Goal: Find specific page/section: Find specific page/section

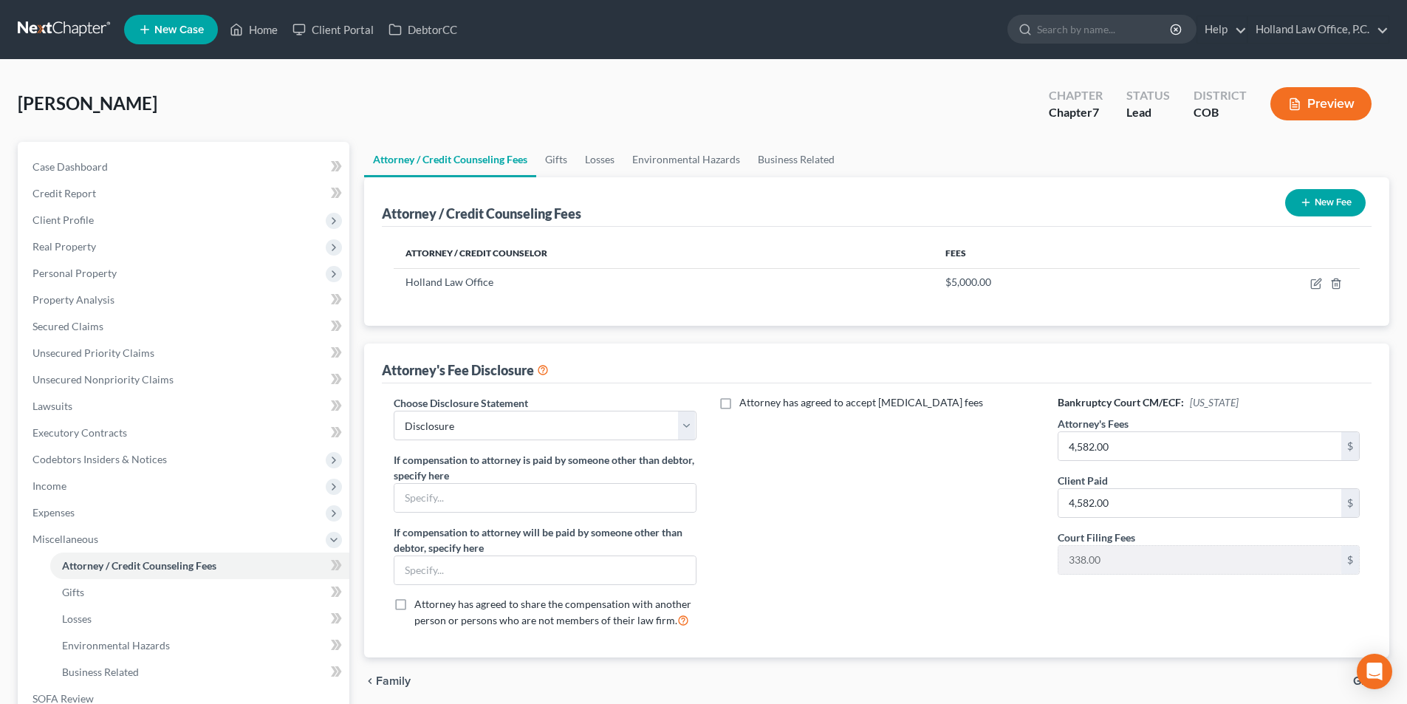
select select "0"
click at [257, 30] on link "Home" at bounding box center [253, 29] width 63 height 27
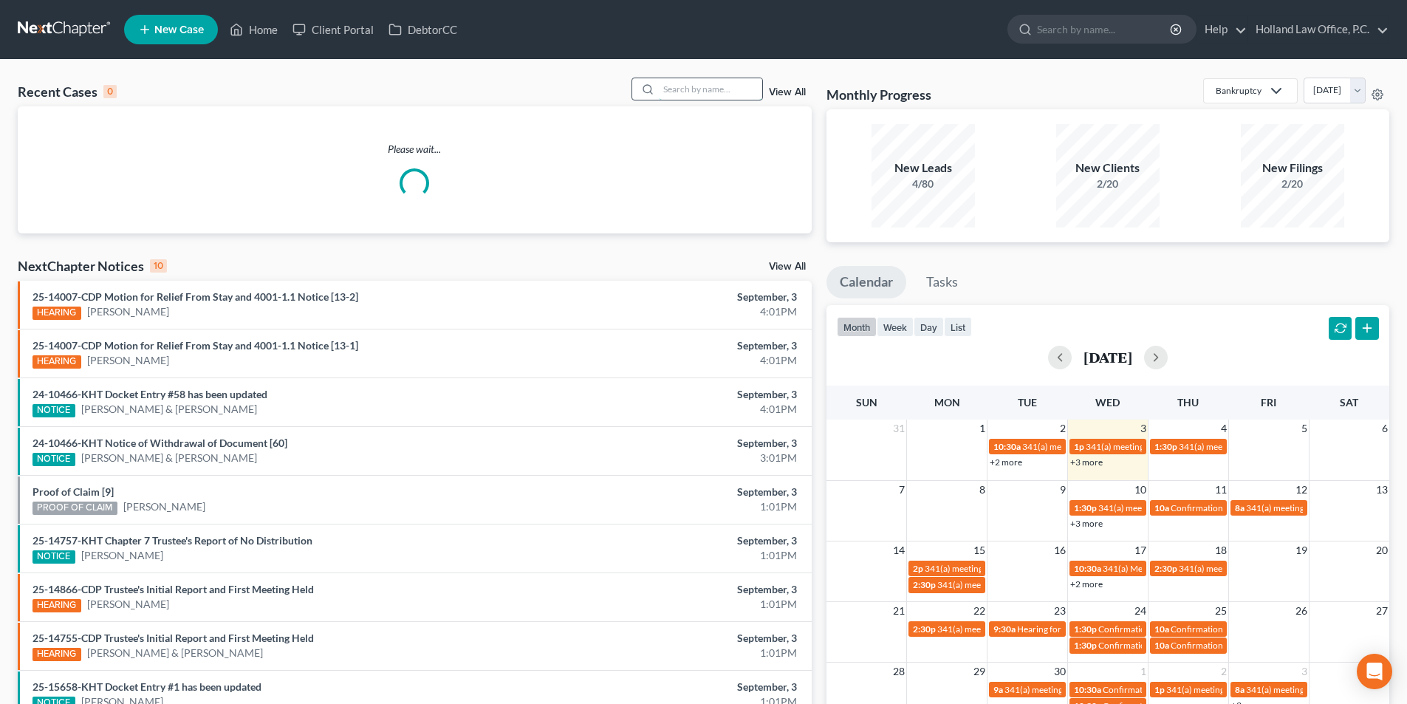
click at [689, 91] on input "search" at bounding box center [710, 88] width 103 height 21
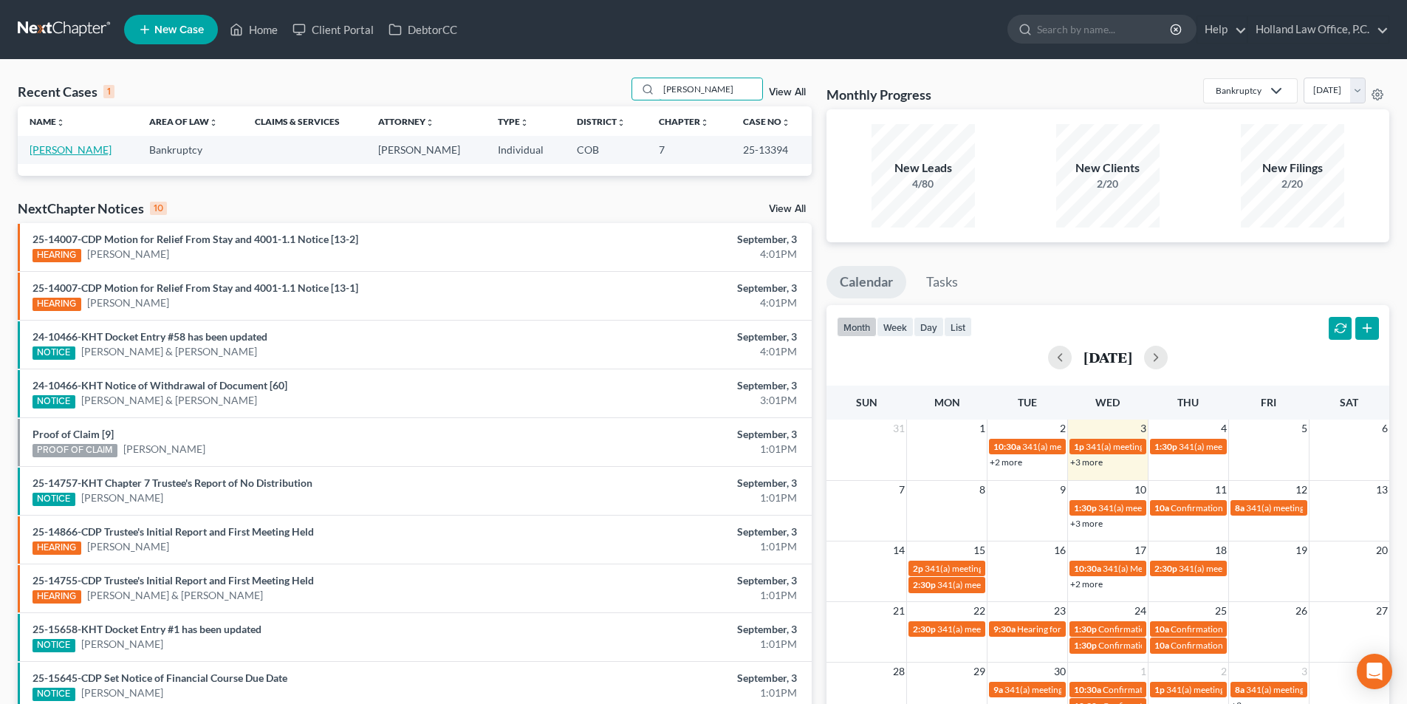
type input "[PERSON_NAME]"
click at [69, 150] on link "[PERSON_NAME]" at bounding box center [71, 149] width 82 height 13
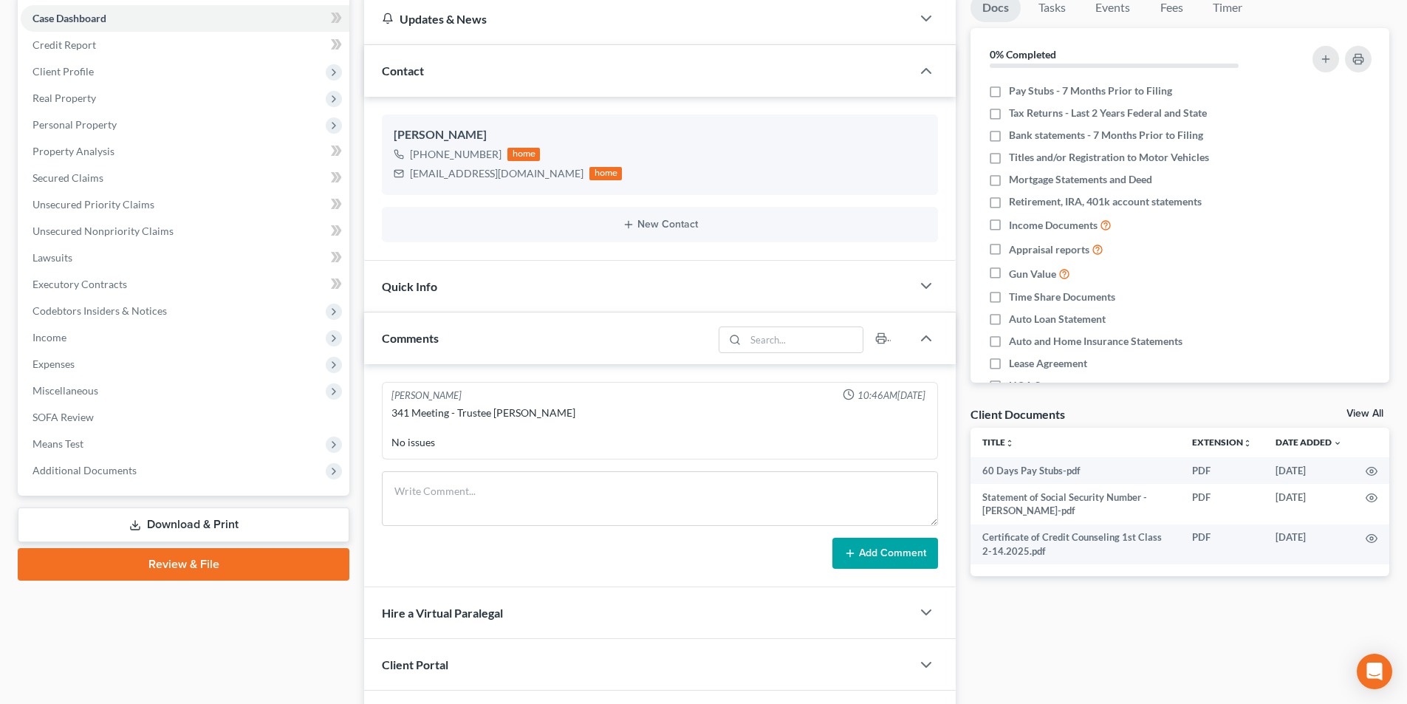
scroll to position [157, 0]
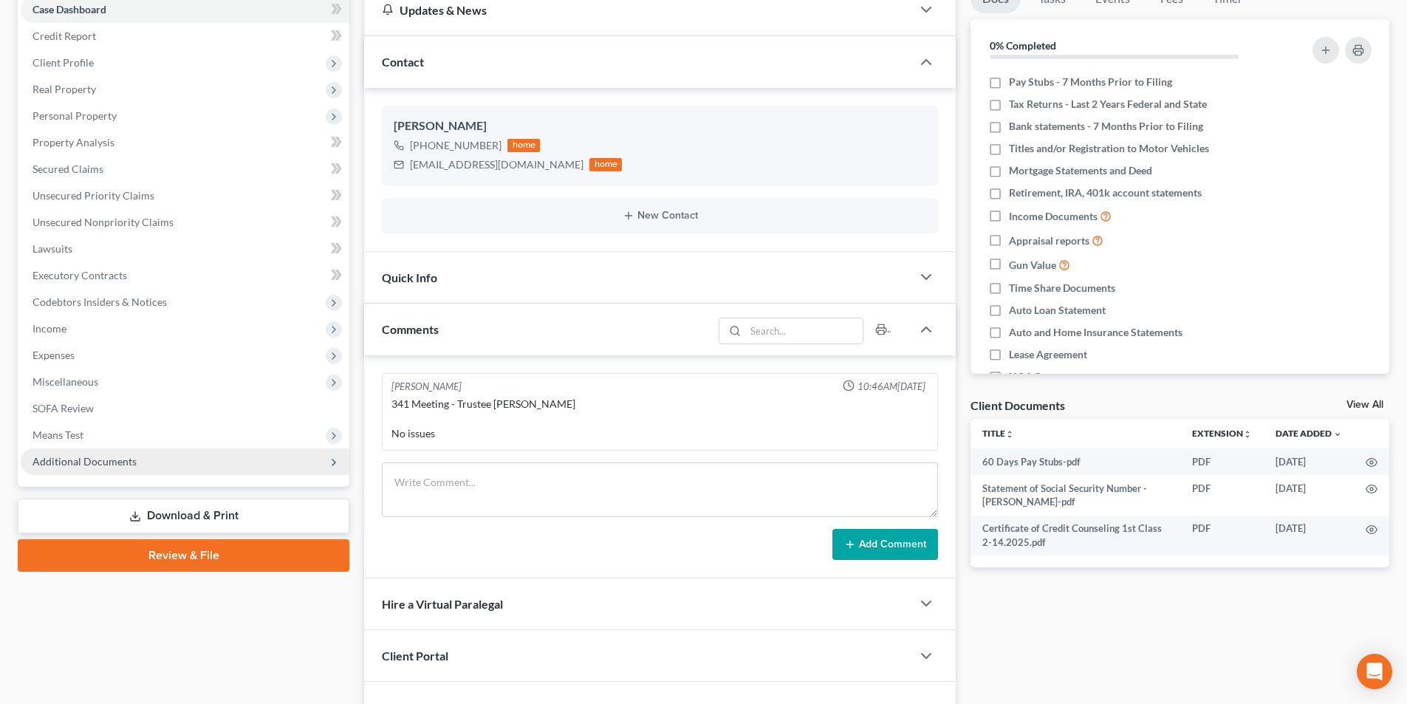
click at [105, 467] on span "Additional Documents" at bounding box center [185, 461] width 329 height 27
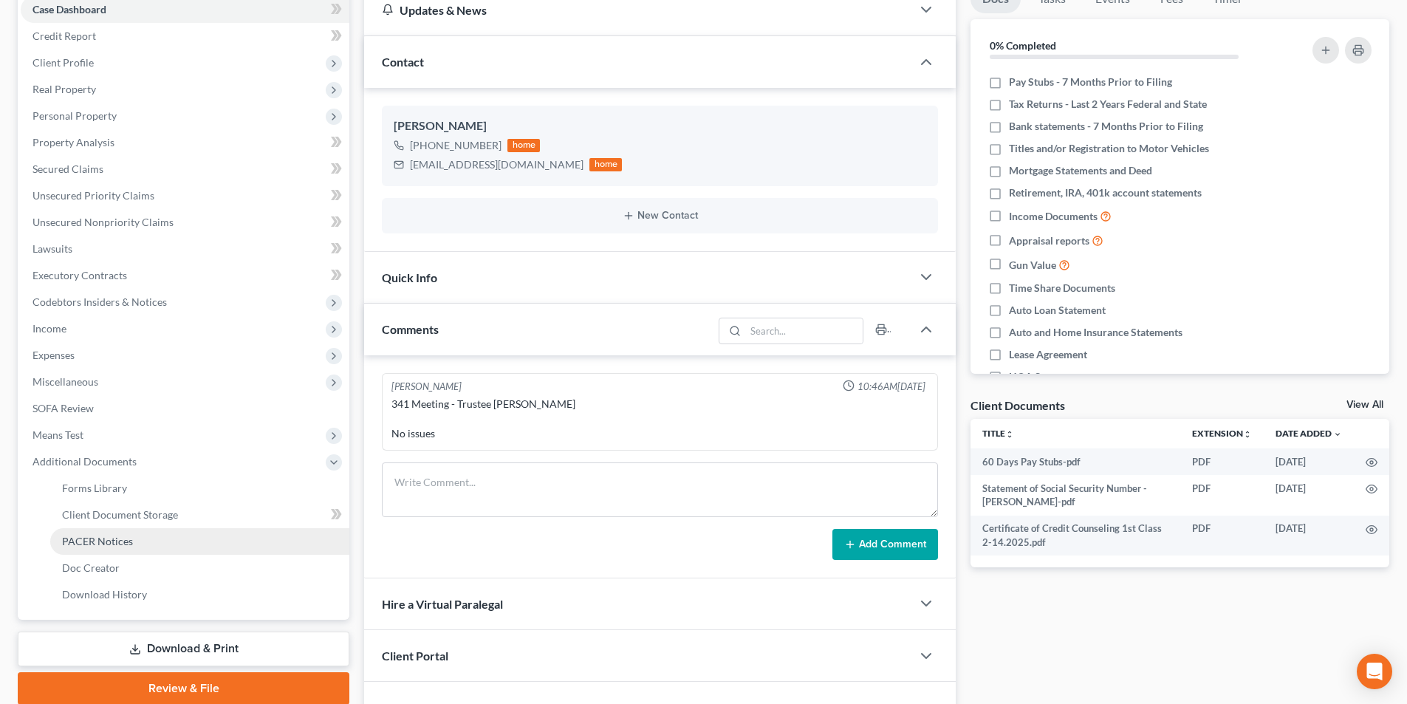
click at [103, 543] on span "PACER Notices" at bounding box center [97, 541] width 71 height 13
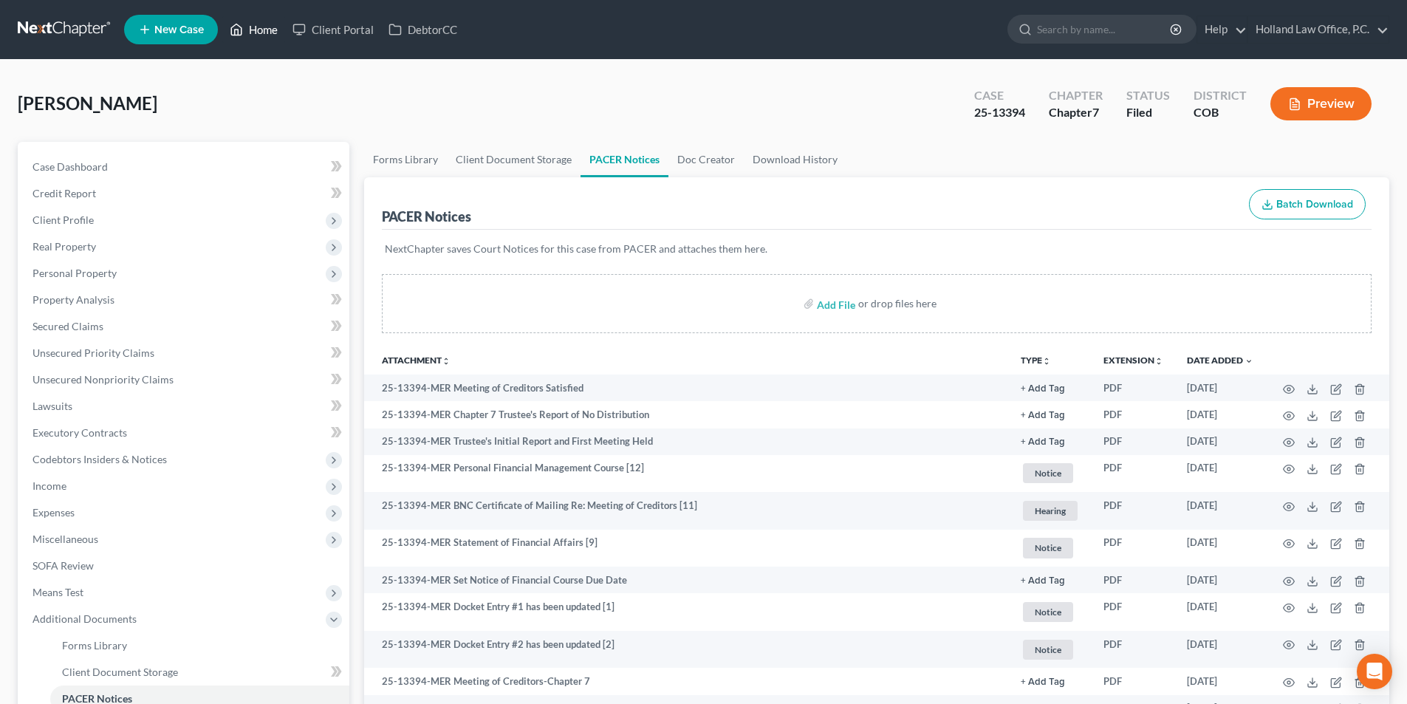
click at [274, 32] on link "Home" at bounding box center [253, 29] width 63 height 27
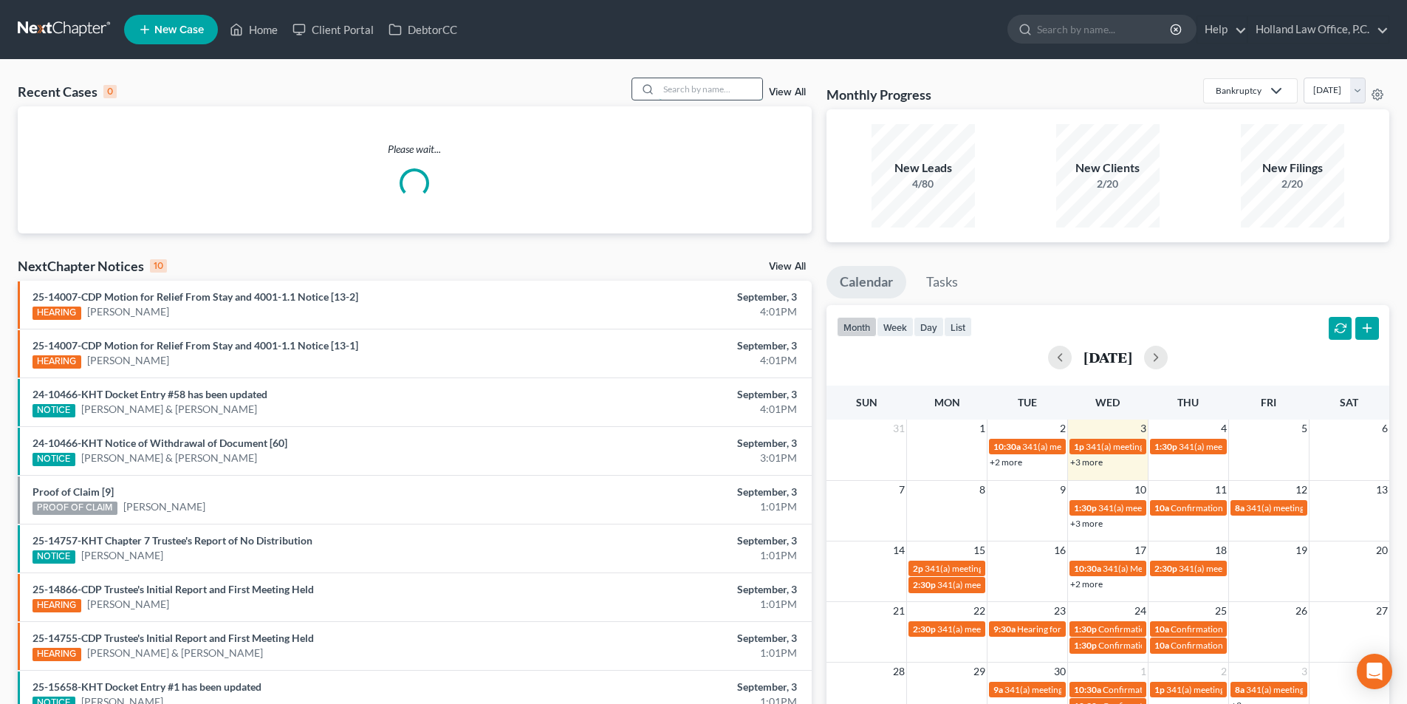
click at [702, 91] on input "search" at bounding box center [710, 88] width 103 height 21
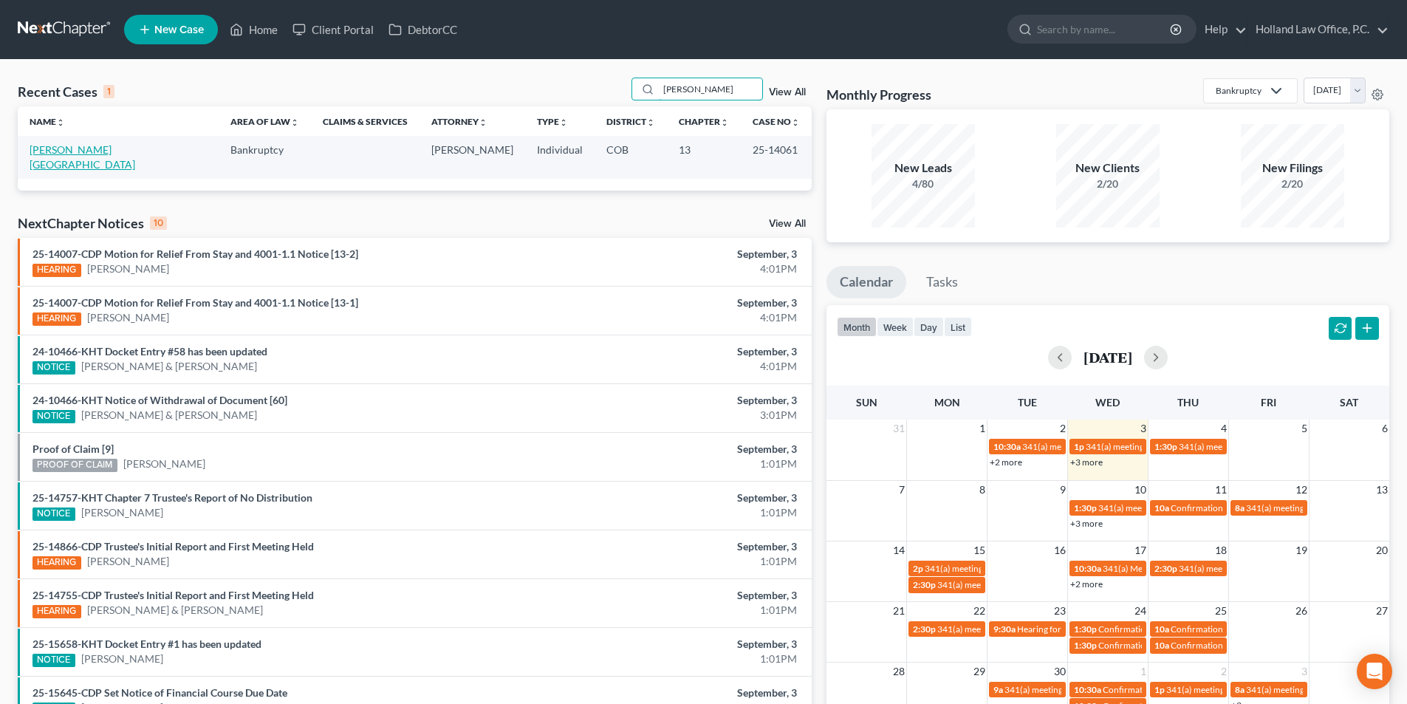
type input "[PERSON_NAME]"
click at [58, 146] on link "[PERSON_NAME][GEOGRAPHIC_DATA]" at bounding box center [83, 156] width 106 height 27
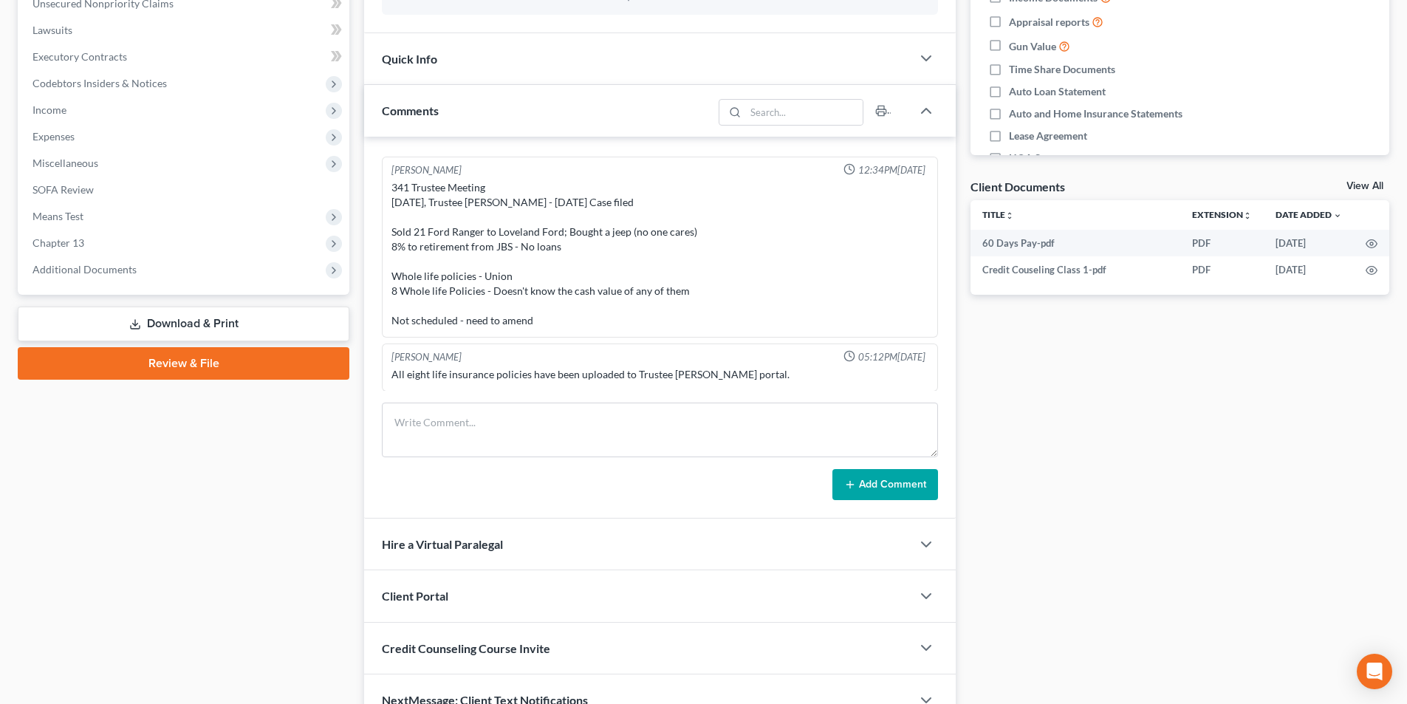
scroll to position [405, 0]
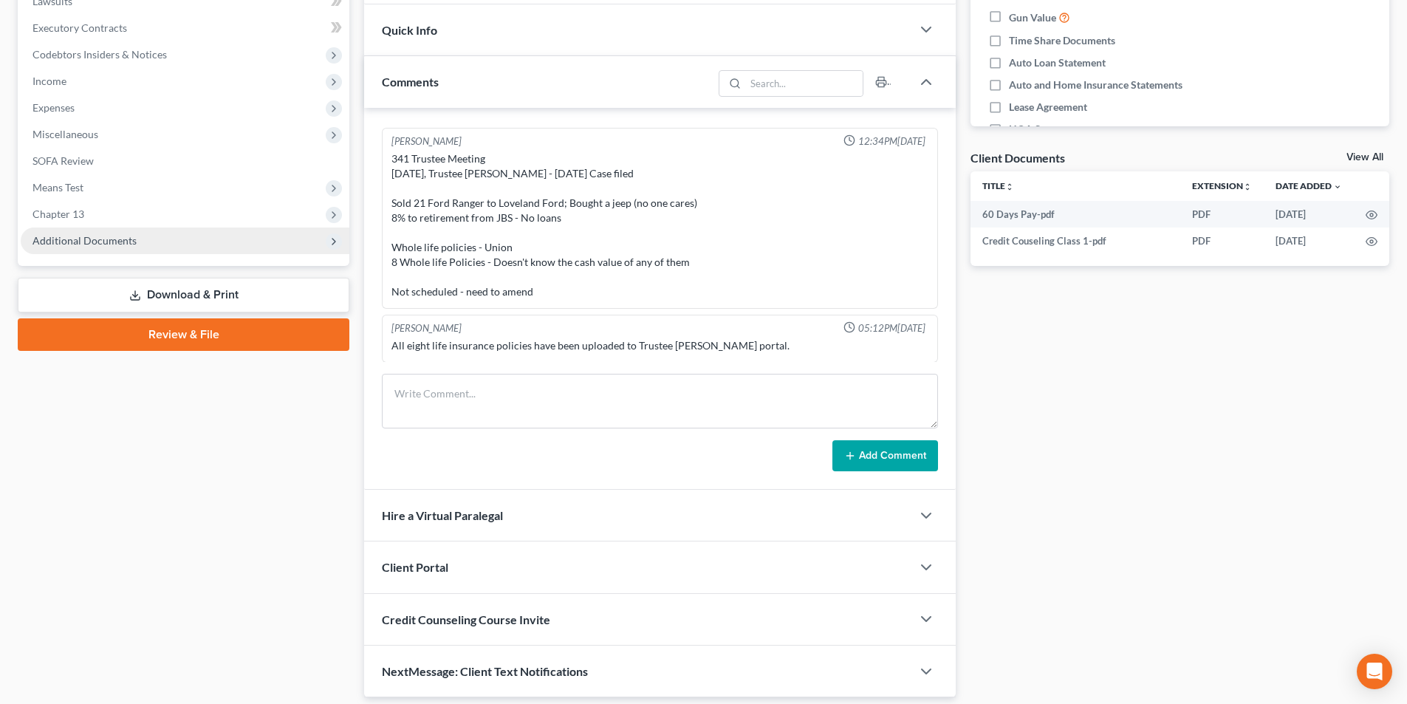
click at [83, 239] on span "Additional Documents" at bounding box center [84, 240] width 104 height 13
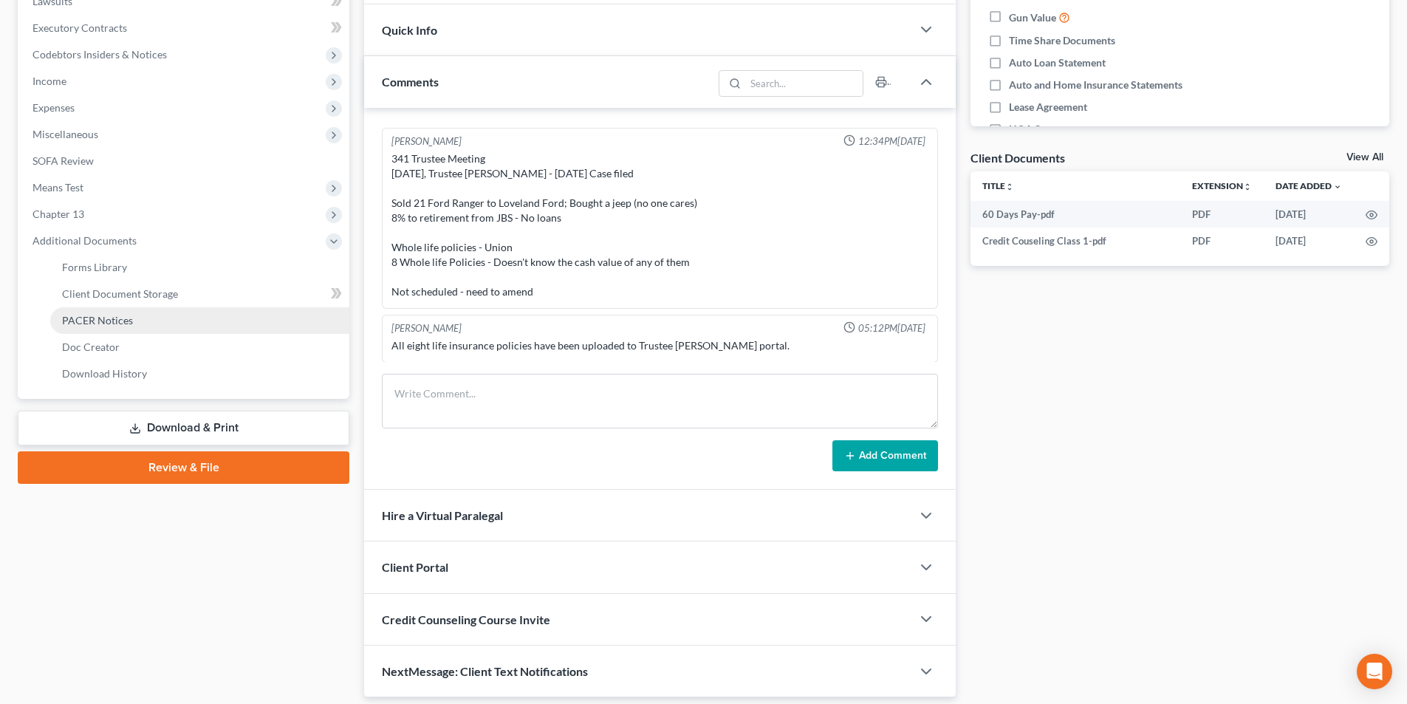
click at [136, 326] on link "PACER Notices" at bounding box center [199, 320] width 299 height 27
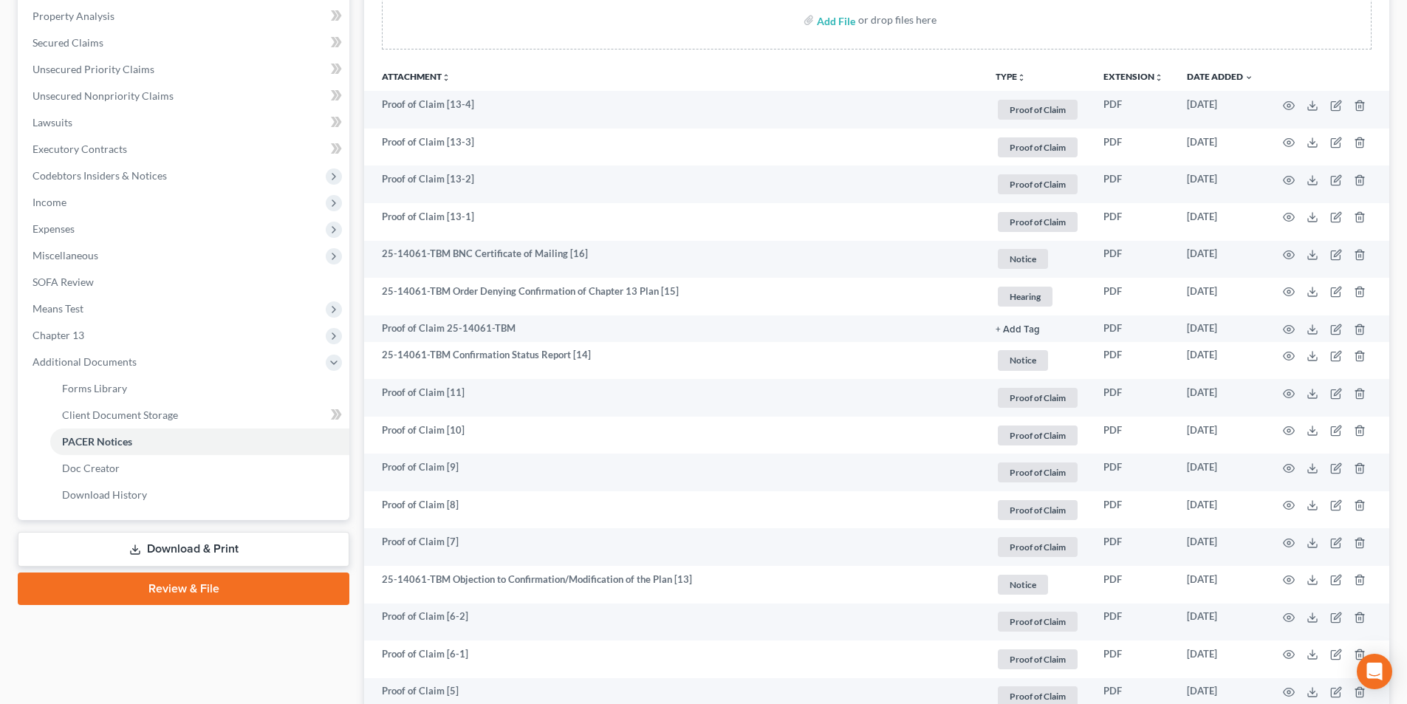
scroll to position [281, 0]
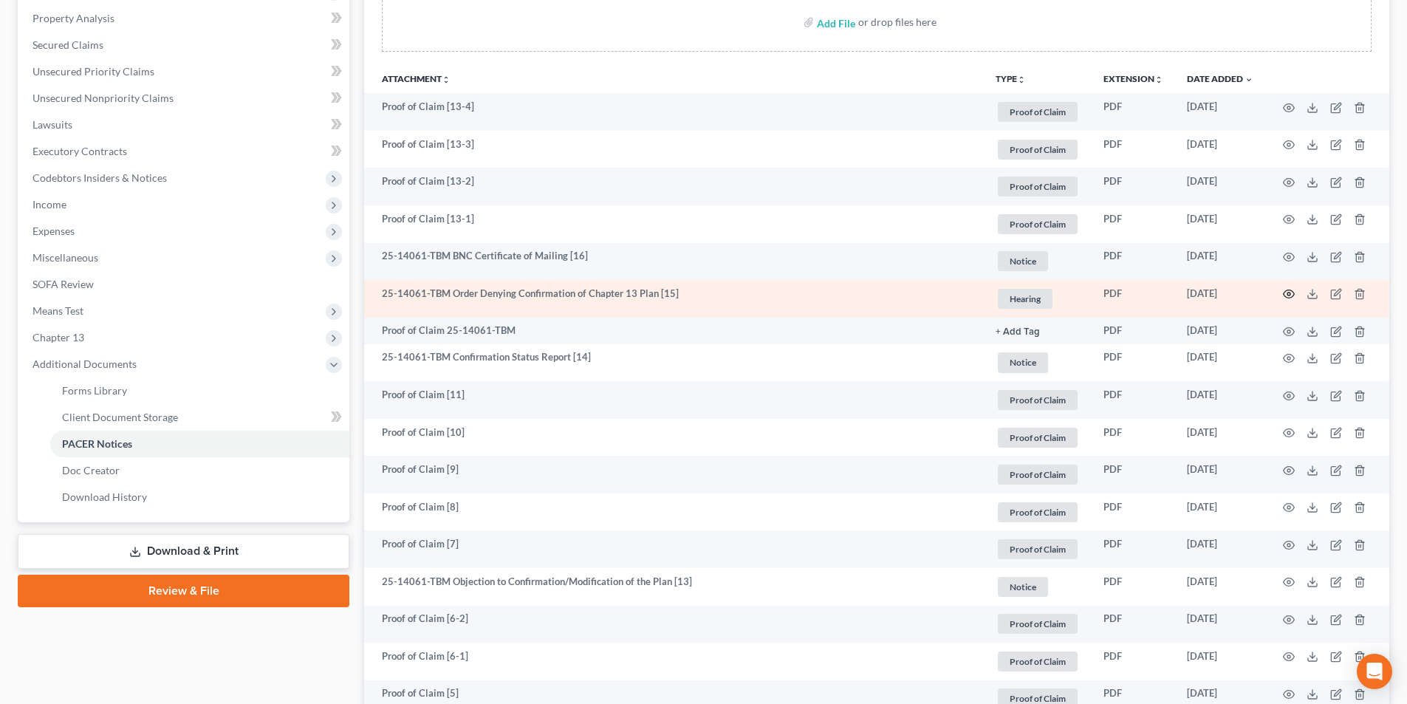
click at [1287, 294] on circle "button" at bounding box center [1288, 293] width 3 height 3
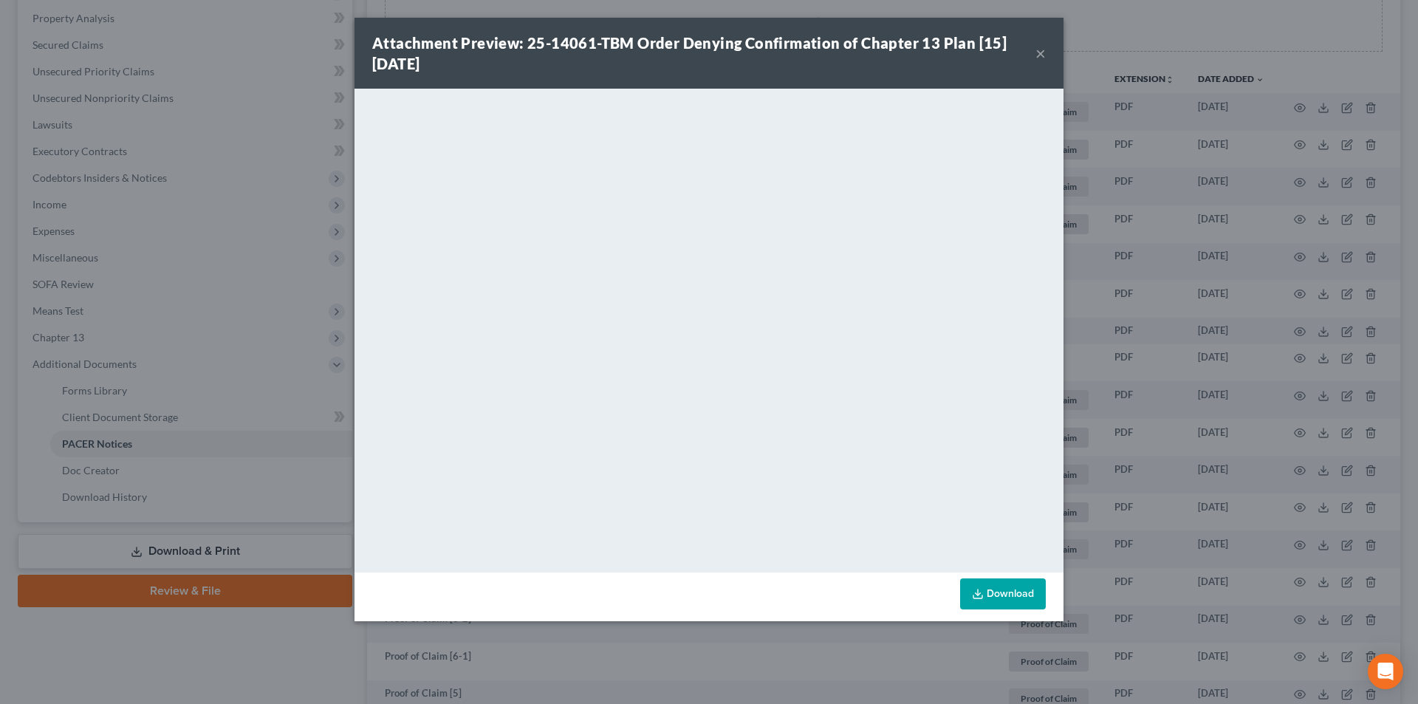
click at [1035, 58] on button "×" at bounding box center [1040, 53] width 10 height 18
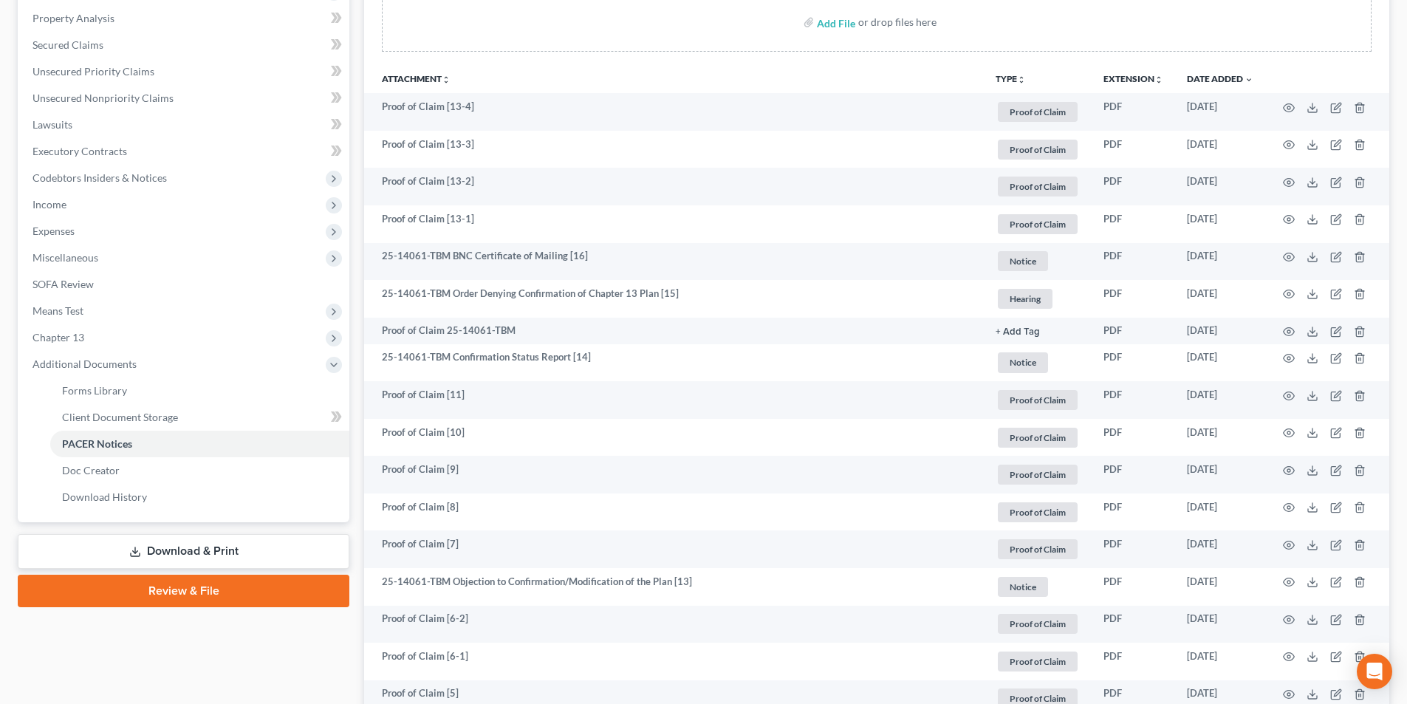
scroll to position [0, 0]
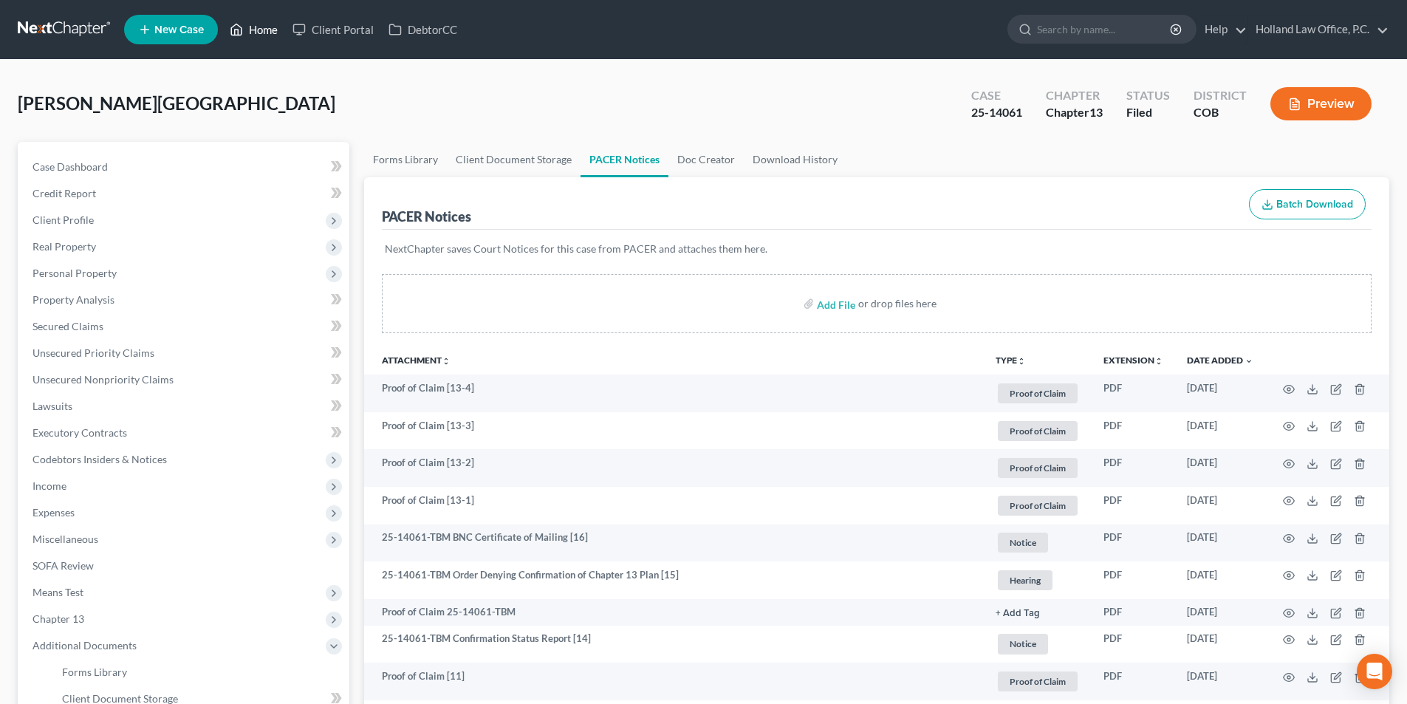
click at [270, 32] on link "Home" at bounding box center [253, 29] width 63 height 27
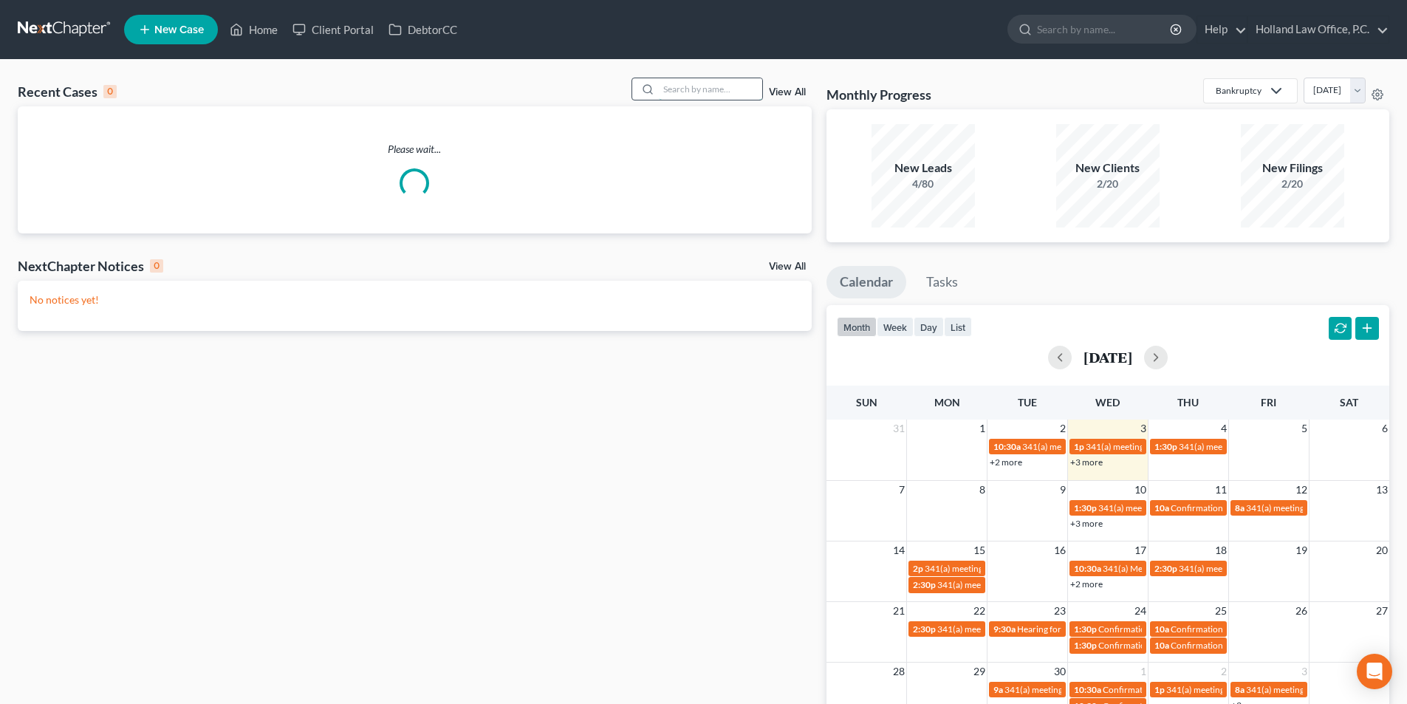
click at [728, 95] on input "search" at bounding box center [710, 88] width 103 height 21
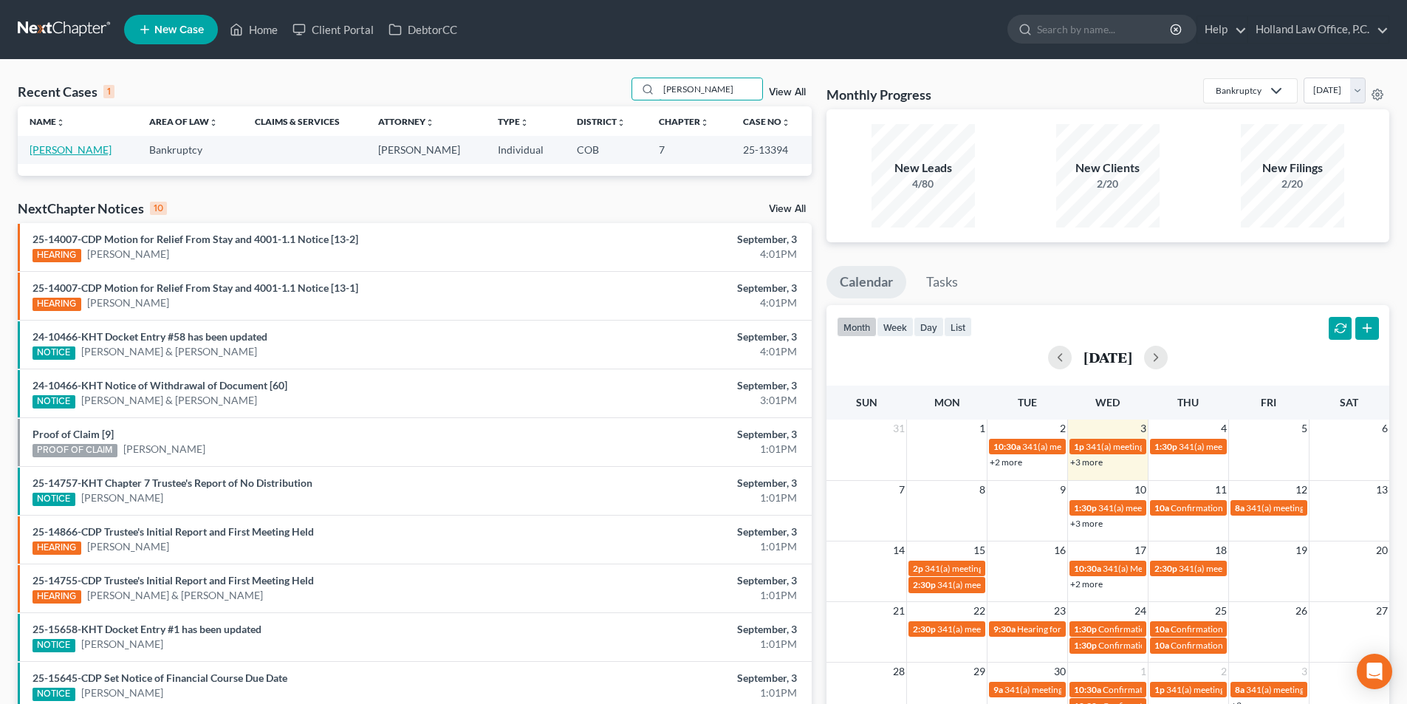
type input "[PERSON_NAME]"
click at [85, 145] on link "[PERSON_NAME]" at bounding box center [71, 149] width 82 height 13
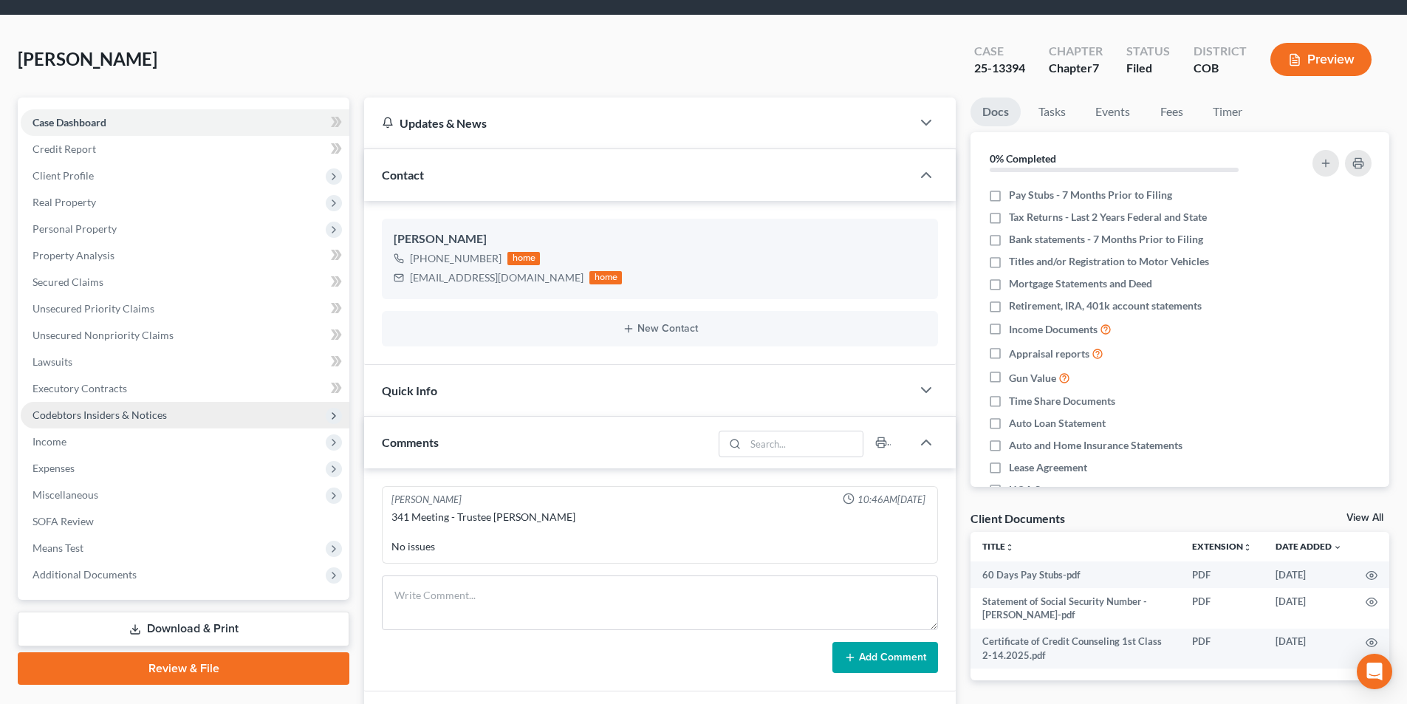
scroll to position [295, 0]
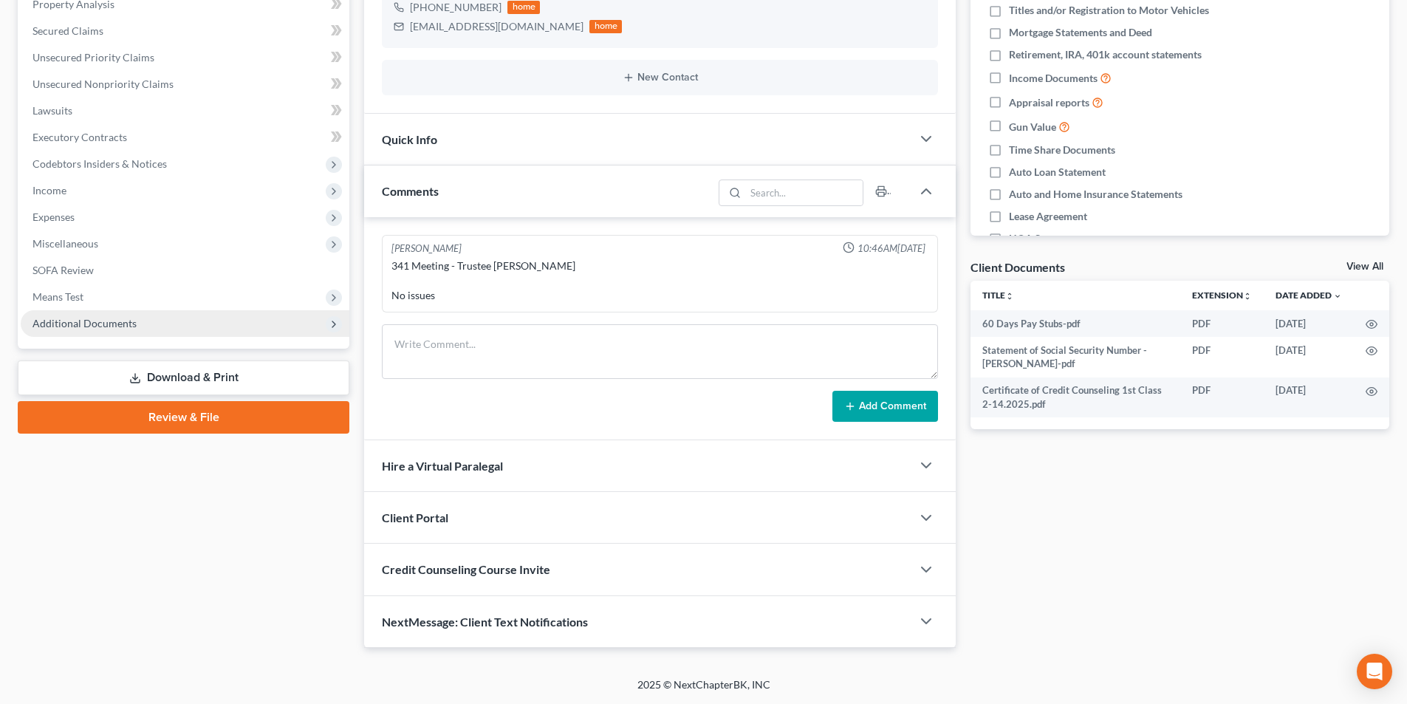
click at [117, 325] on span "Additional Documents" at bounding box center [84, 323] width 104 height 13
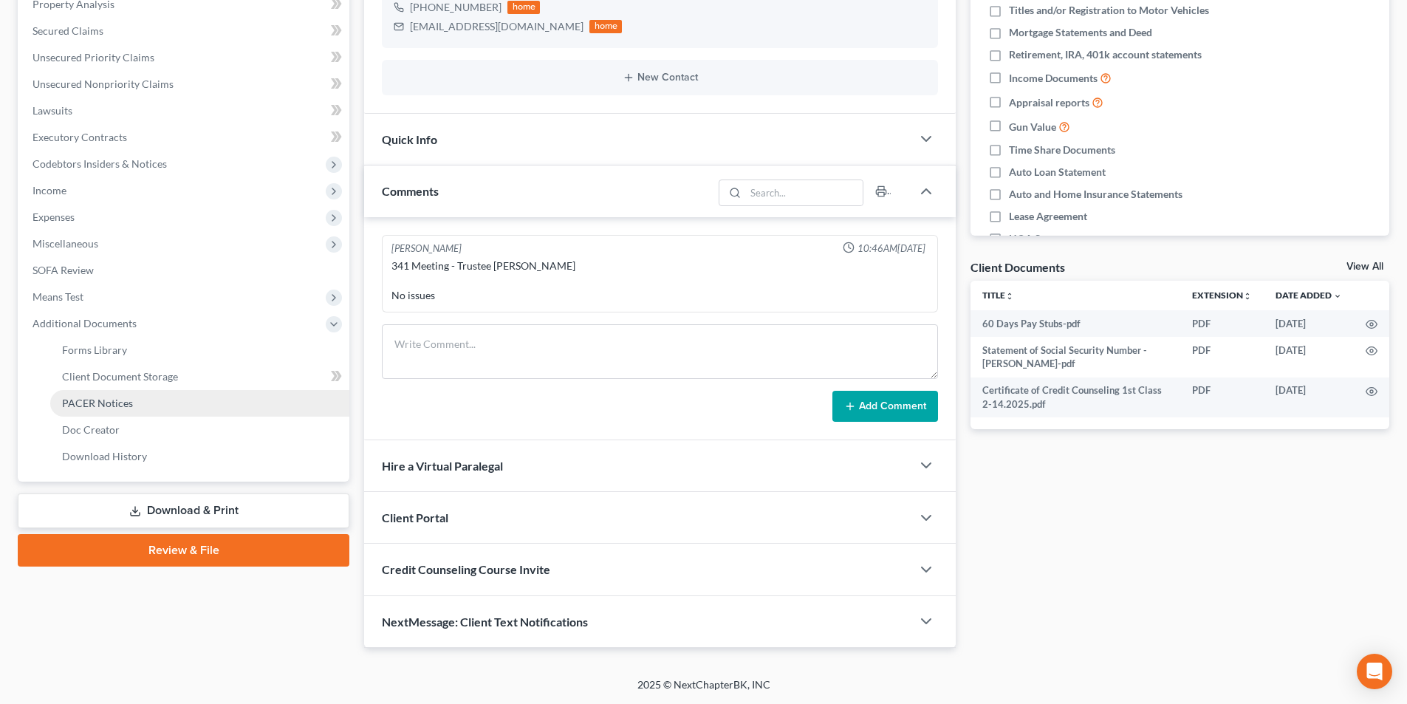
click at [152, 406] on link "PACER Notices" at bounding box center [199, 403] width 299 height 27
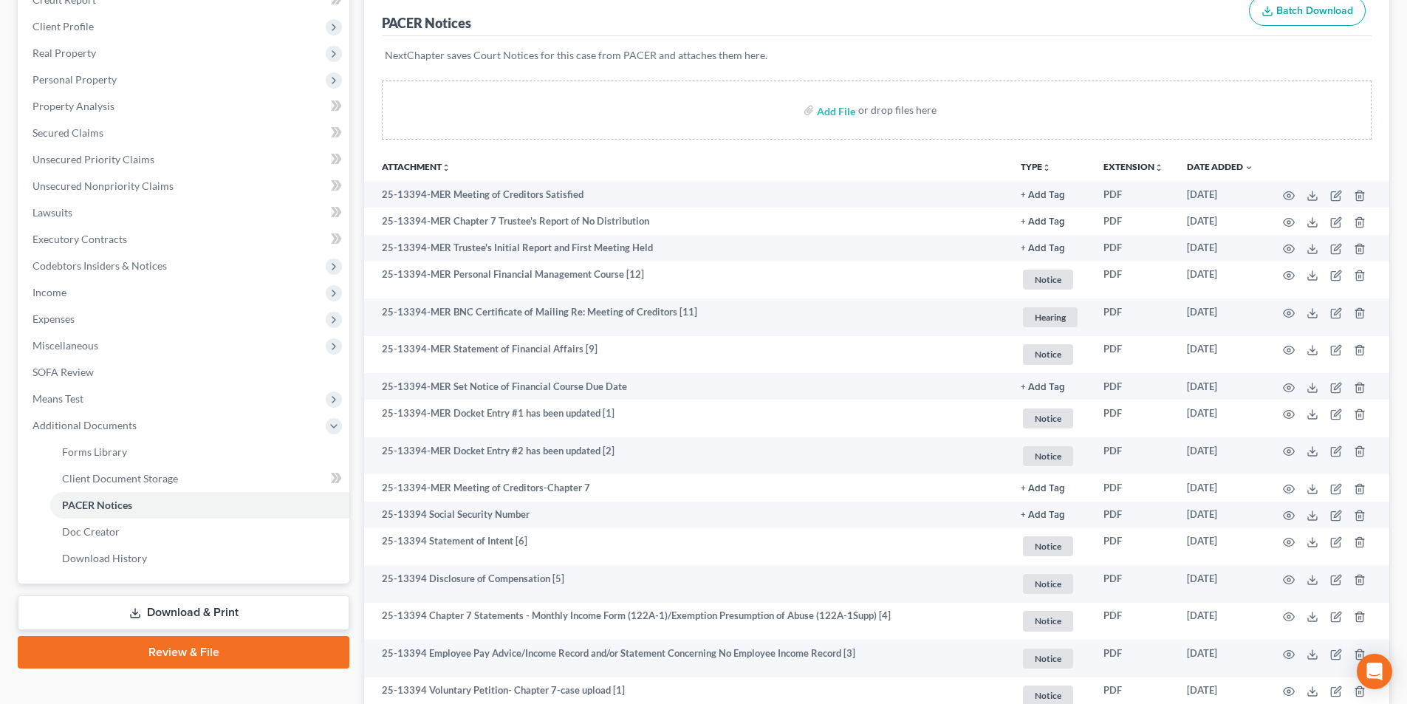
scroll to position [200, 0]
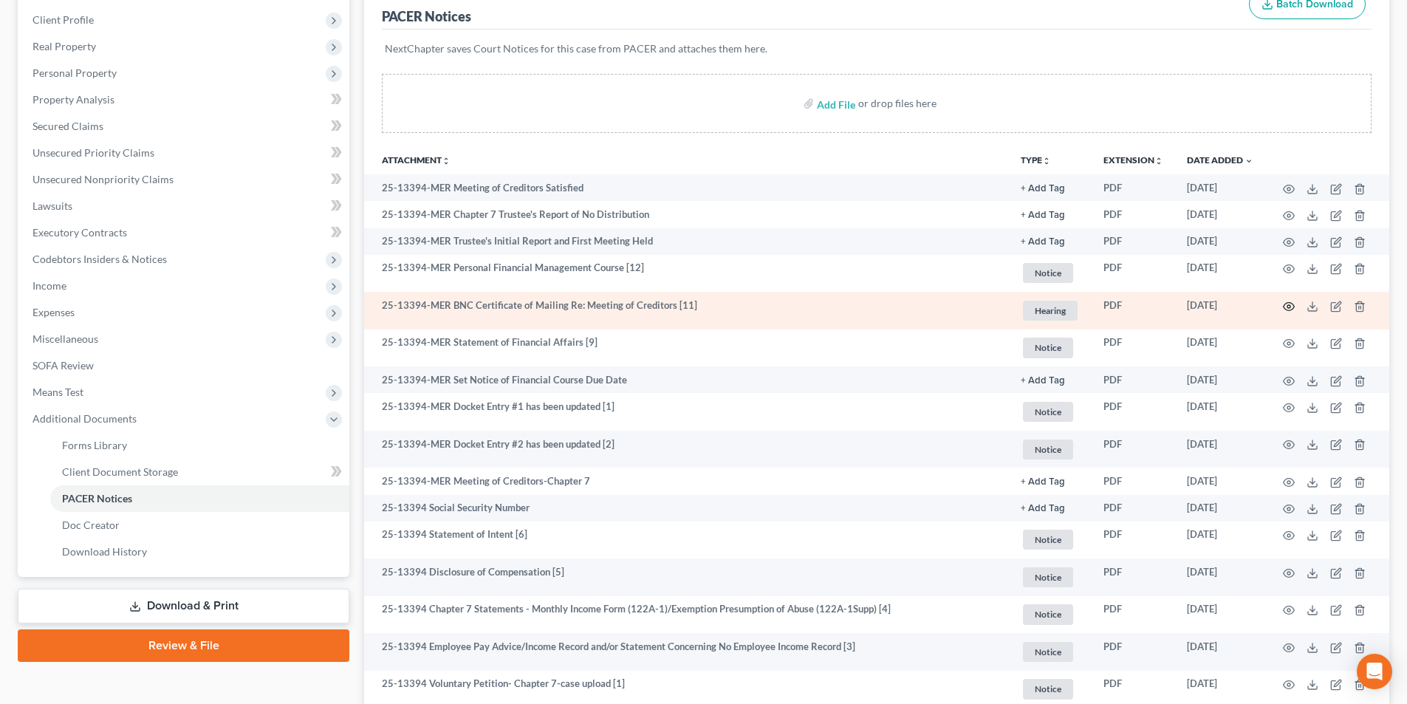
click at [1285, 303] on icon "button" at bounding box center [1288, 306] width 11 height 8
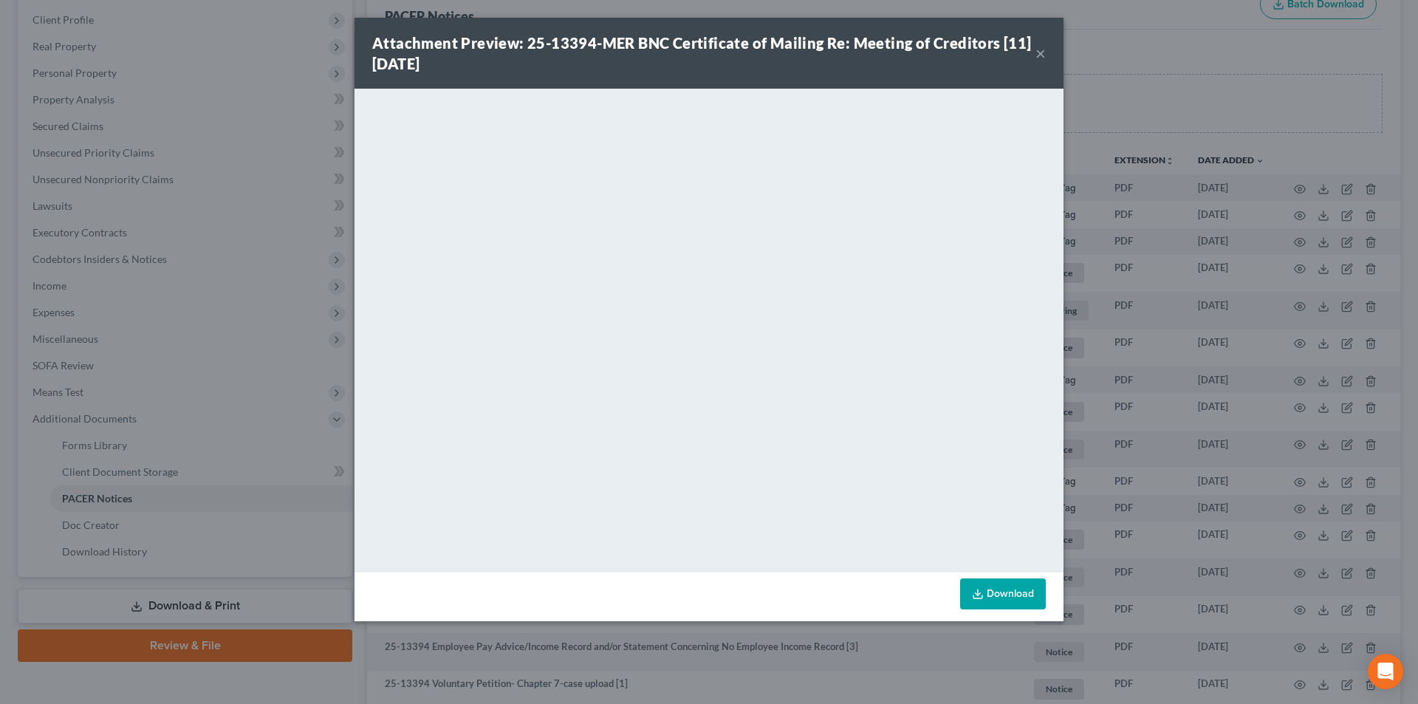
click at [1043, 58] on button "×" at bounding box center [1040, 53] width 10 height 18
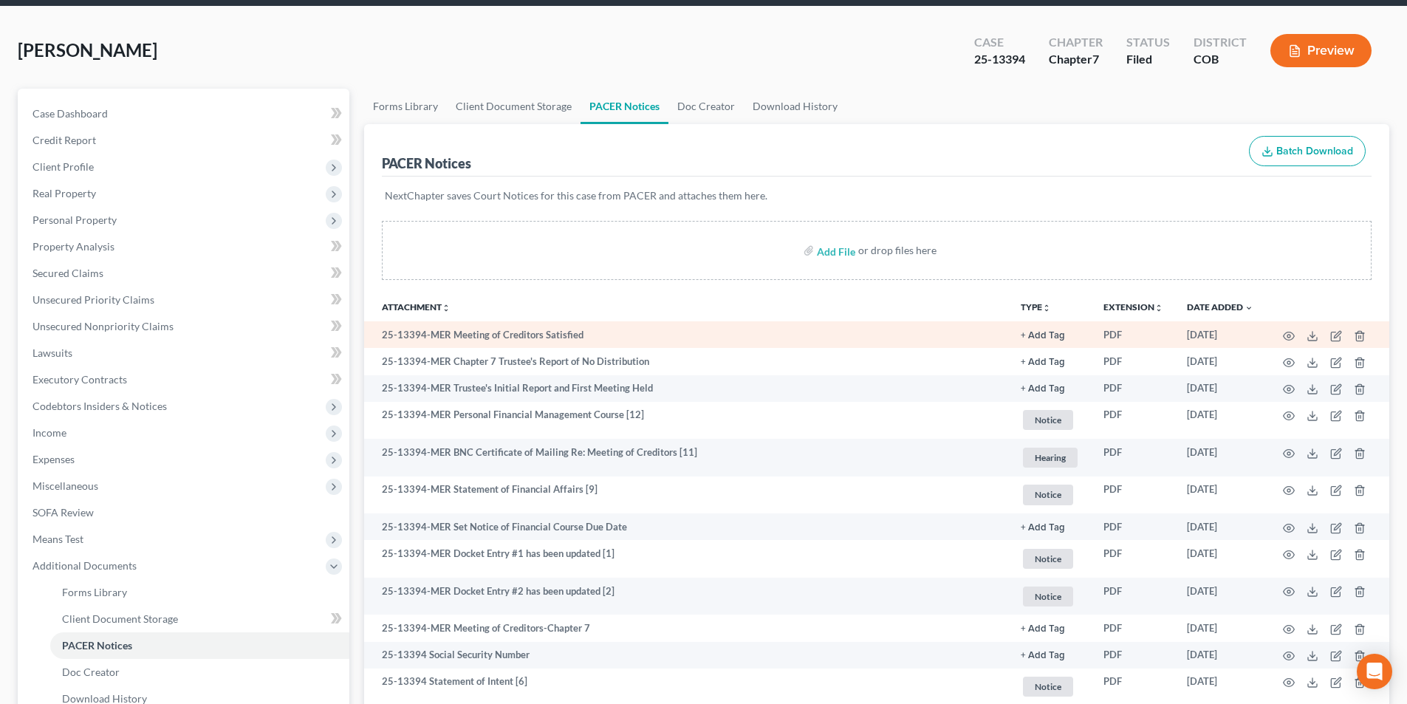
scroll to position [0, 0]
